Goal: Use online tool/utility: Utilize a website feature to perform a specific function

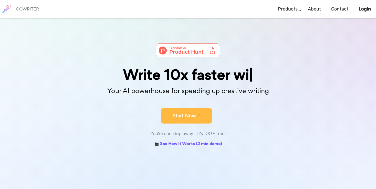
click at [174, 116] on button "Start Now" at bounding box center [186, 115] width 51 height 15
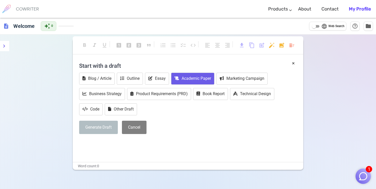
click at [183, 83] on button "Academic Paper" at bounding box center [192, 79] width 43 height 12
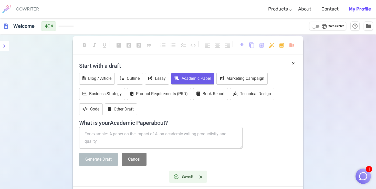
click at [134, 133] on textarea at bounding box center [161, 138] width 164 height 22
paste textarea "a presentation for an international conference on translation and interpretatio…"
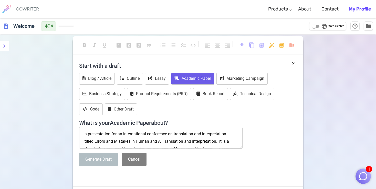
scroll to position [25, 0]
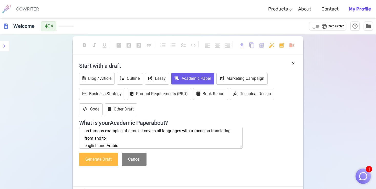
type textarea "a presentation for an international conference on translation and interpretatio…"
click at [105, 162] on button "Generate Draft" at bounding box center [98, 160] width 39 height 14
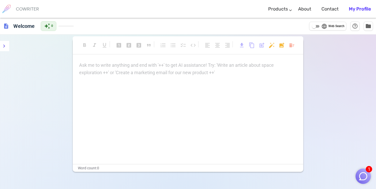
click at [96, 69] on p "Ask me to write anything and end with '++' to get AI assistance! Try: 'Write an…" at bounding box center [188, 65] width 218 height 7
click at [113, 73] on div "Ask me to write anything and end with '++' to get AI assistance! Try: 'Write an…" at bounding box center [188, 69] width 218 height 15
click at [218, 78] on div "Ask me to write anything and end with '++' to get AI assistance! Try: 'Write an…" at bounding box center [188, 113] width 231 height 103
click at [219, 74] on div "Ask me to write anything and end with '++' to get AI assistance! Try: 'Write an…" at bounding box center [188, 69] width 218 height 15
